Goal: Task Accomplishment & Management: Manage account settings

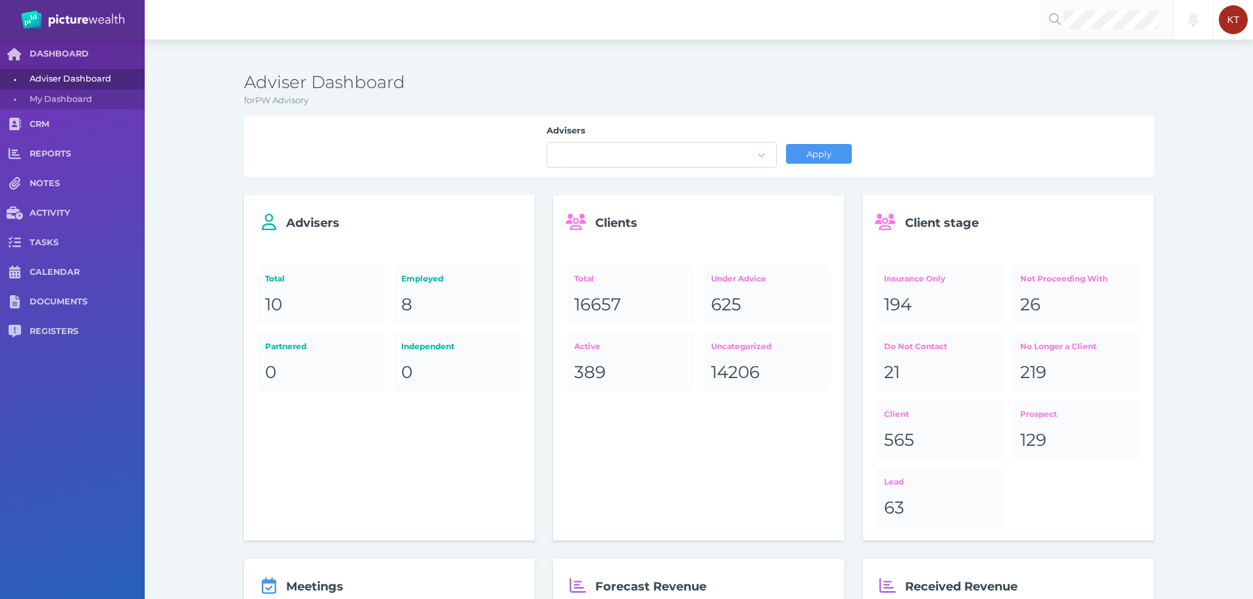
click at [1113, 30] on div at bounding box center [1107, 19] width 132 height 39
click at [1139, 53] on span "crane" at bounding box center [1153, 51] width 28 height 12
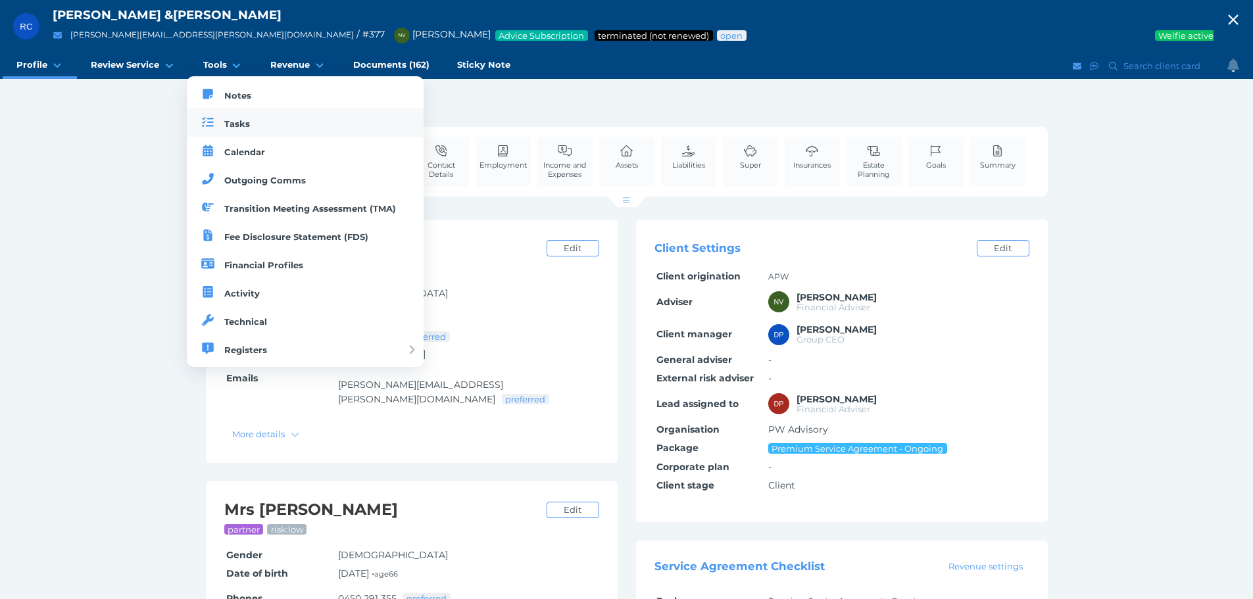
click at [222, 121] on link "Tasks" at bounding box center [305, 123] width 237 height 28
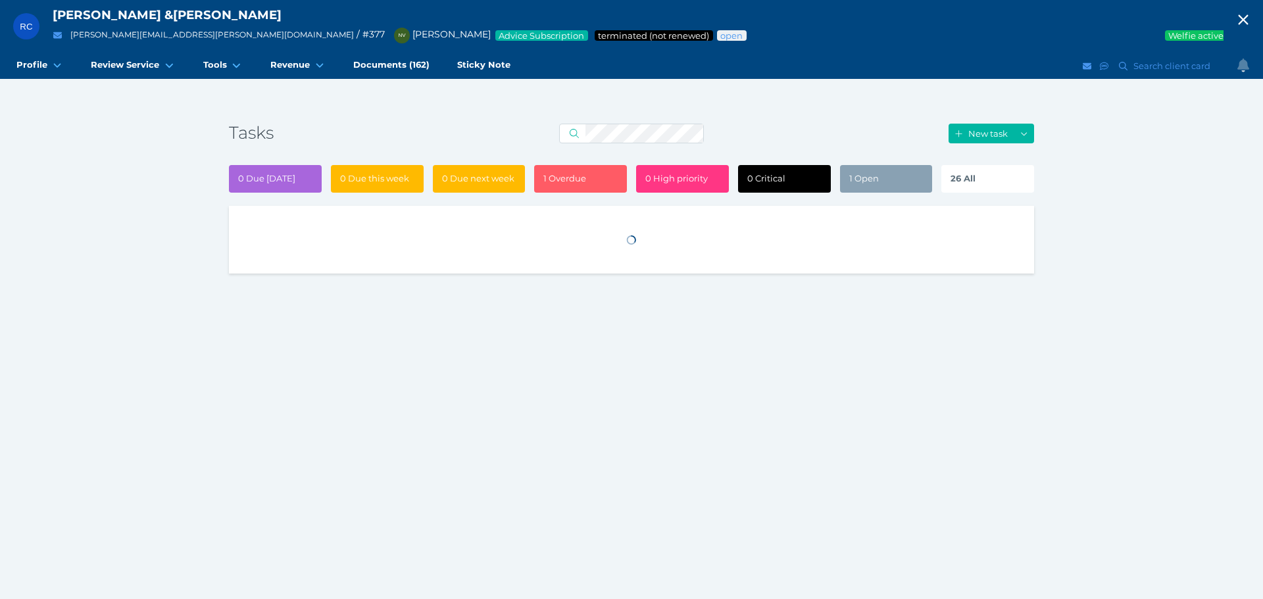
select select "50"
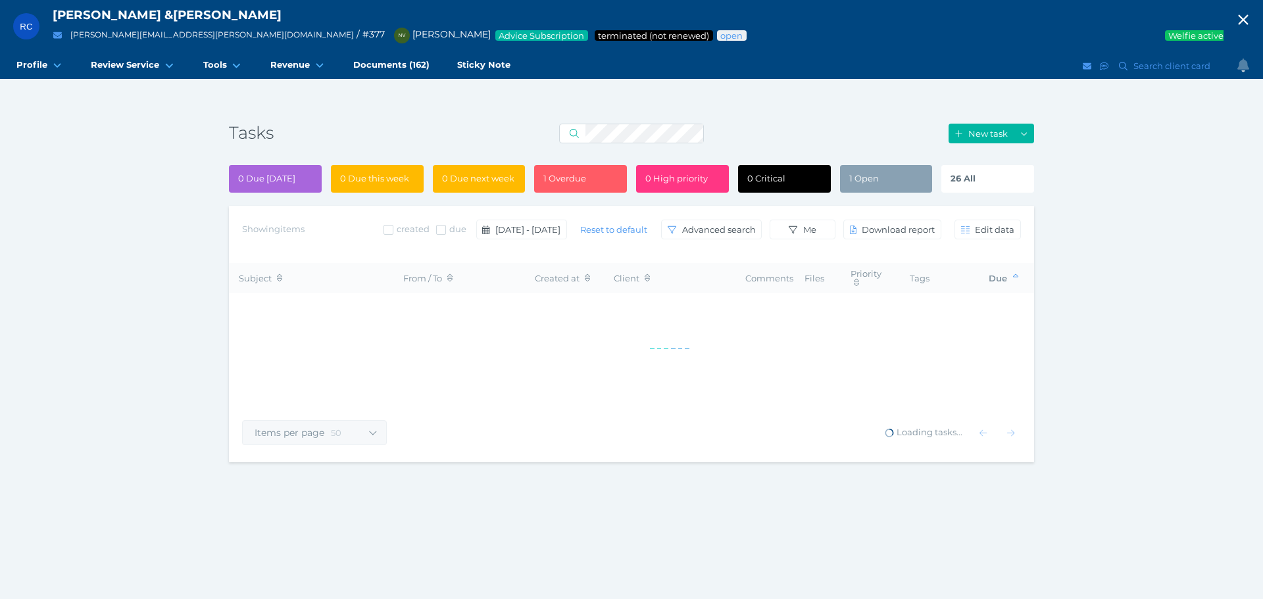
click at [971, 185] on div "26 All" at bounding box center [987, 179] width 93 height 28
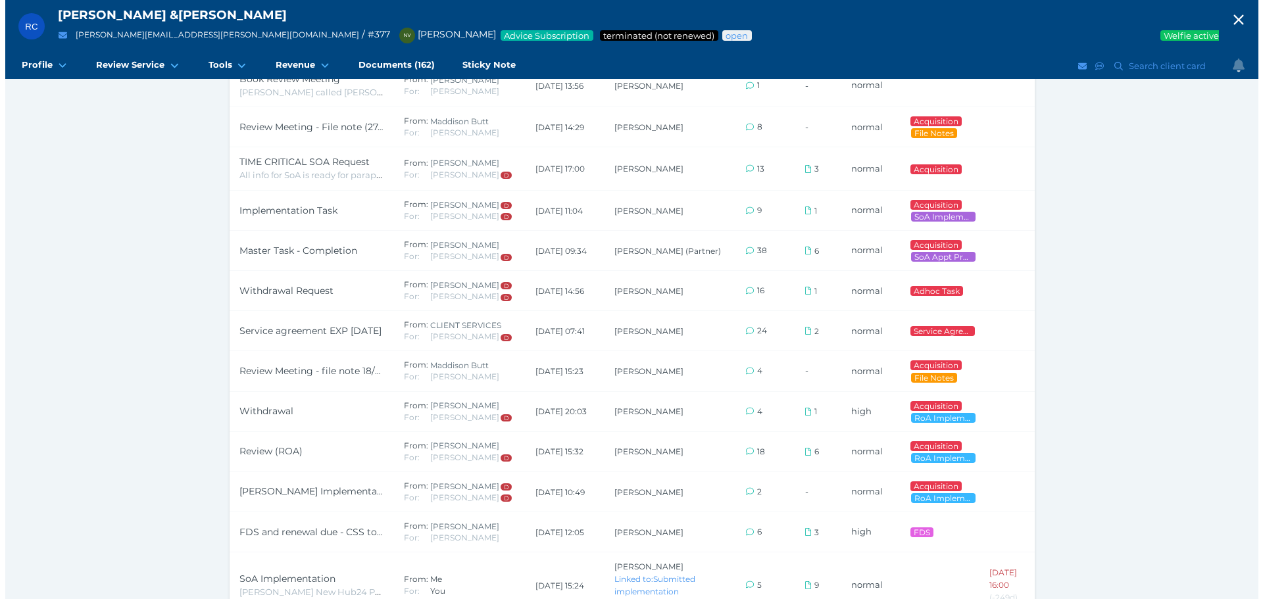
scroll to position [898, 0]
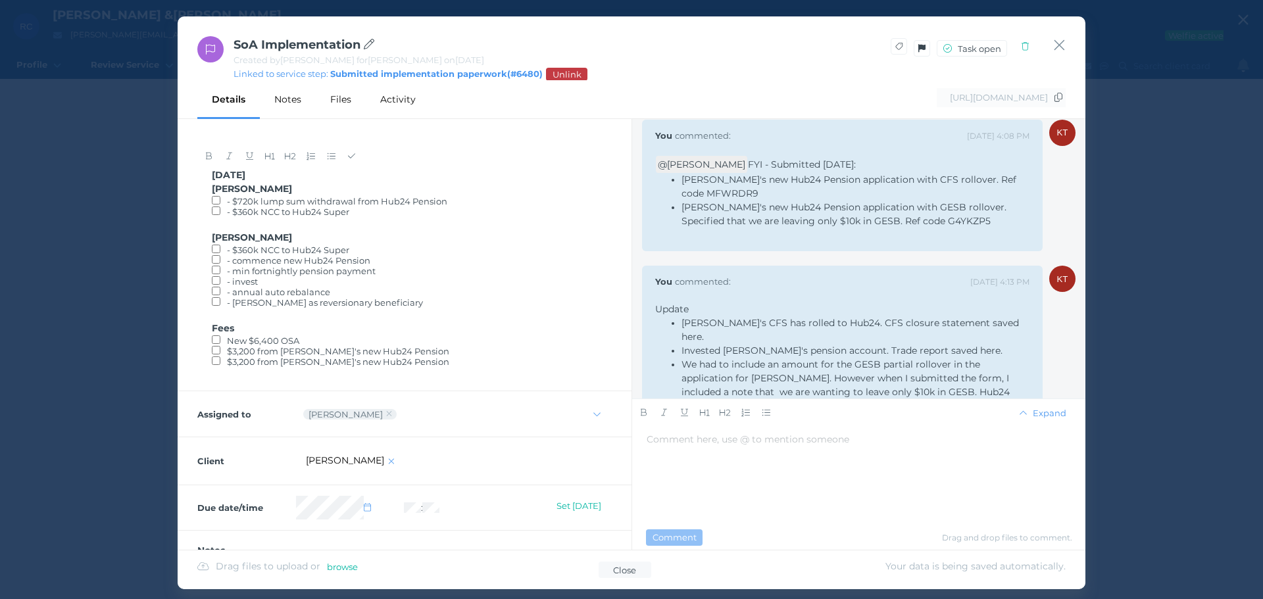
scroll to position [90, 0]
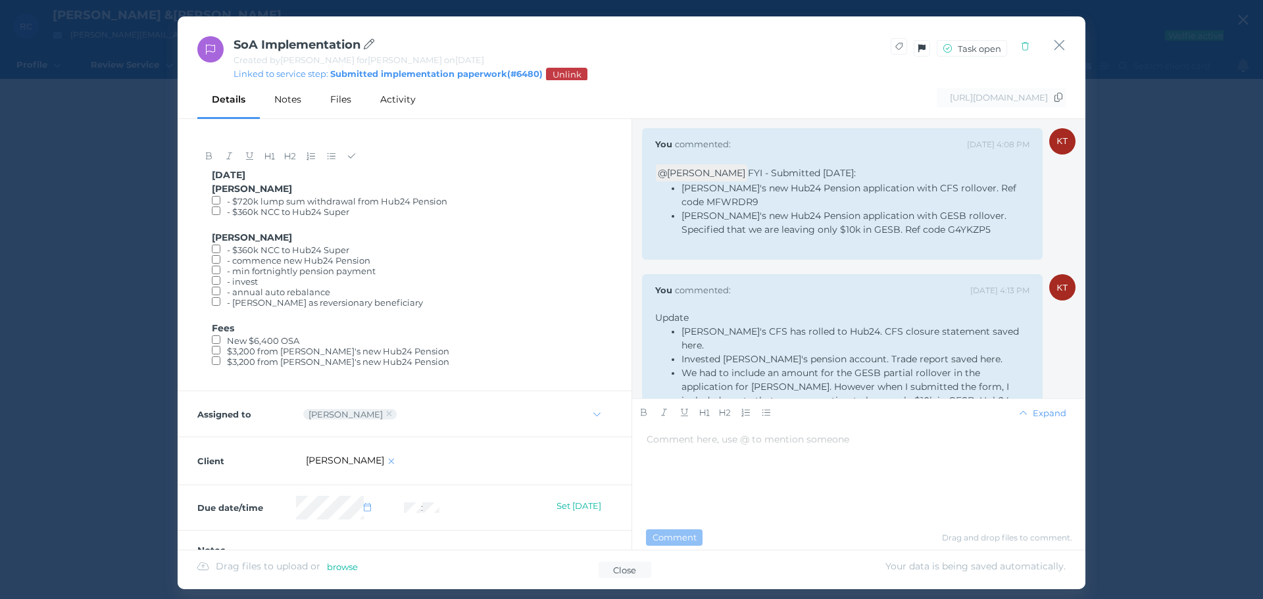
click at [779, 201] on li "[PERSON_NAME]'s new Hub24 Pension application with CFS rollover. Ref code MFWRD…" at bounding box center [855, 195] width 348 height 28
click at [857, 184] on span "[PERSON_NAME]'s new Hub24 Pension application with CFS rollover. Ref code MFWRD…" at bounding box center [849, 195] width 337 height 26
click at [933, 214] on span "[PERSON_NAME]'s new Hub24 Pension application with GESB rollover. Specified tha…" at bounding box center [844, 223] width 327 height 26
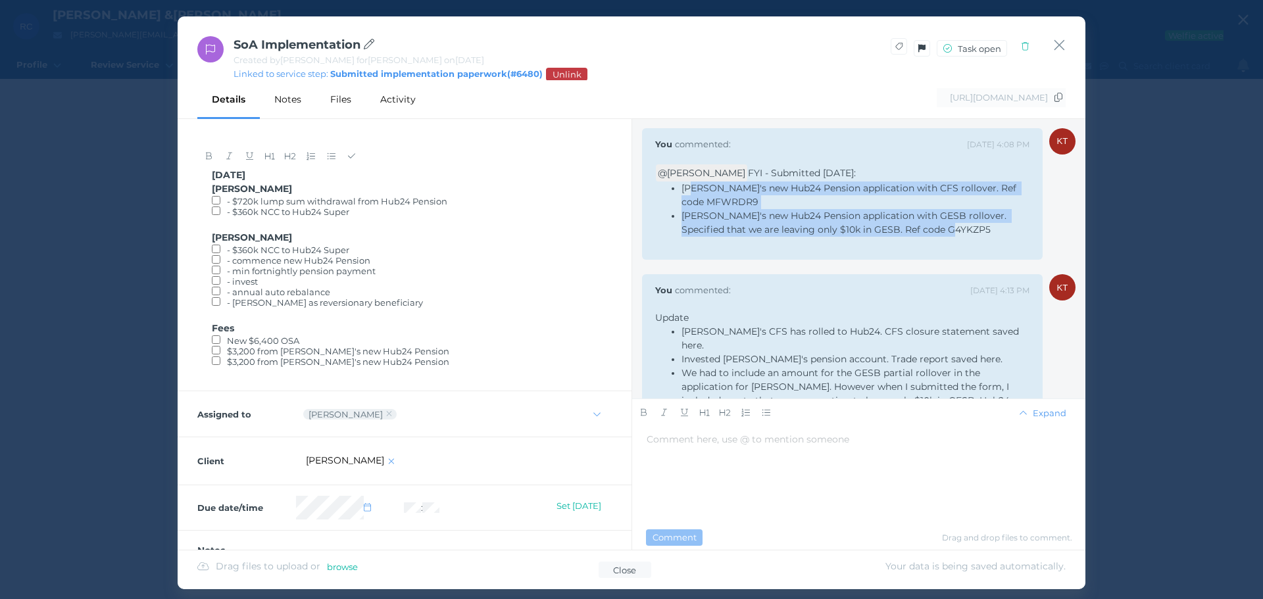
drag, startPoint x: 963, startPoint y: 231, endPoint x: 692, endPoint y: 188, distance: 274.4
click at [692, 188] on ul "[PERSON_NAME]'s new Hub24 Pension application with CFS rollover. Ref code MFWRD…" at bounding box center [842, 208] width 374 height 55
click at [737, 206] on li "[PERSON_NAME]'s new Hub24 Pension application with CFS rollover. Ref code MFWRD…" at bounding box center [855, 195] width 348 height 28
